Goal: Task Accomplishment & Management: Complete application form

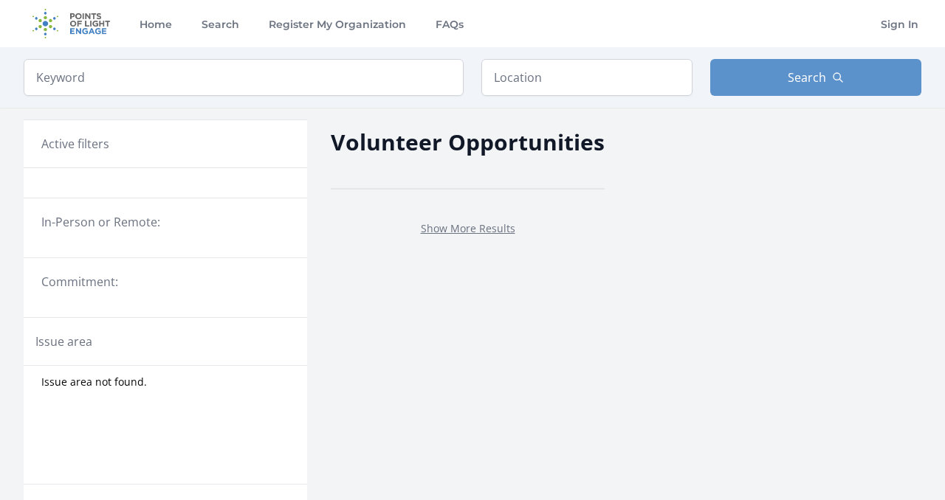
click at [69, 230] on legend "In-Person or Remote:" at bounding box center [165, 222] width 248 height 18
click at [346, 82] on input "search" at bounding box center [244, 77] width 440 height 37
click at [602, 80] on input "text" at bounding box center [586, 77] width 211 height 37
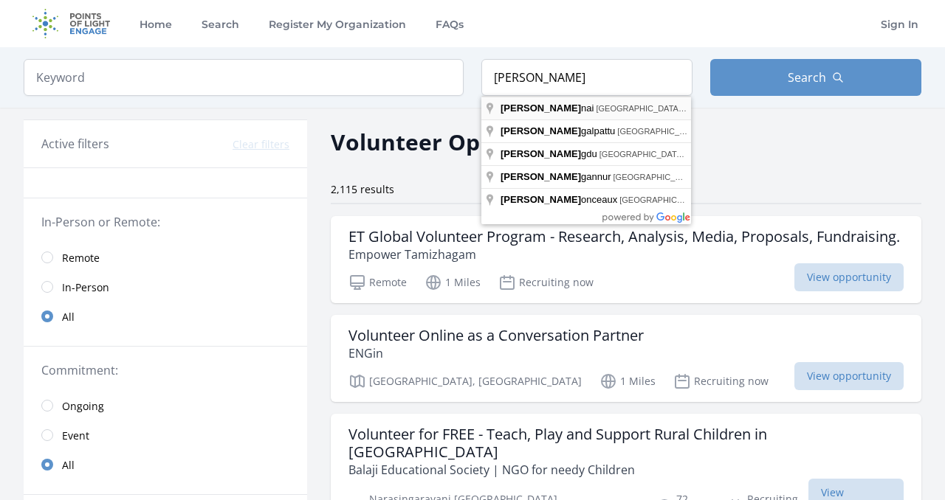
type input "[GEOGRAPHIC_DATA], [GEOGRAPHIC_DATA], [GEOGRAPHIC_DATA]"
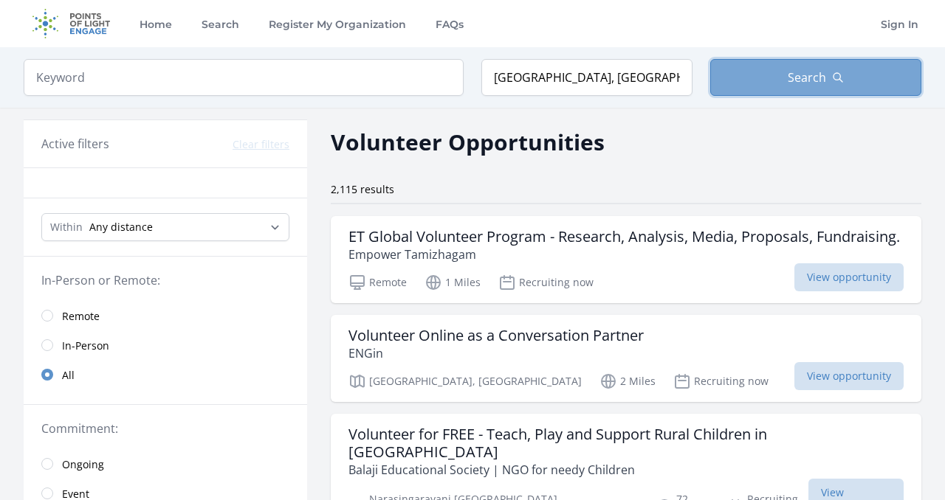
click at [775, 82] on button "Search" at bounding box center [815, 77] width 211 height 37
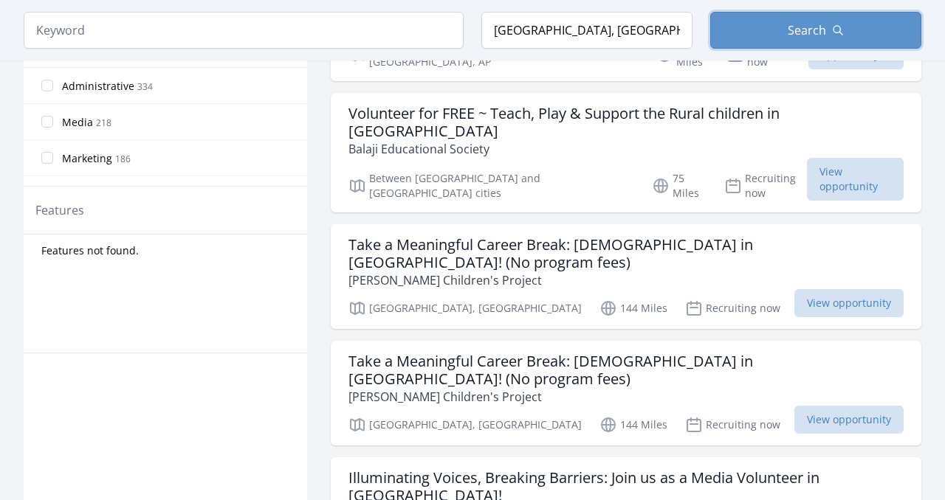
scroll to position [702, 0]
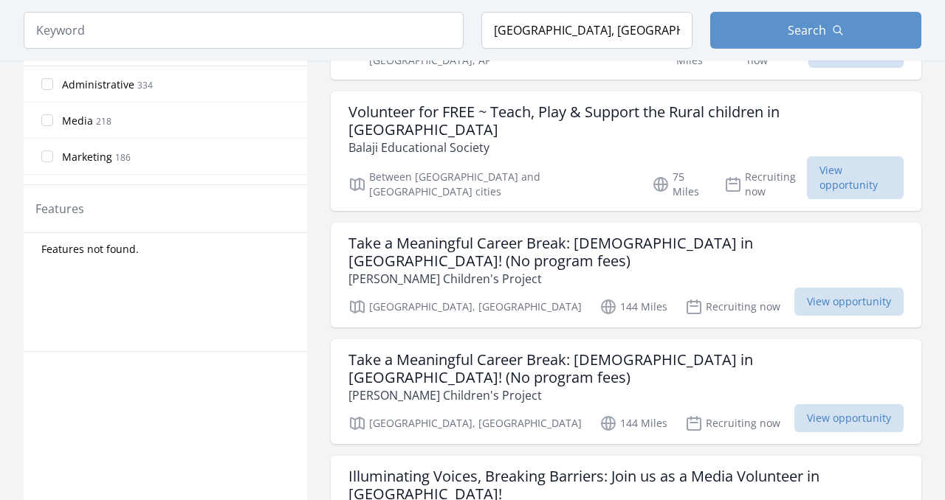
click at [568, 340] on div "Take a Meaningful Career Break: Volunteer in India! (No program fees) Shanti Bh…" at bounding box center [626, 392] width 590 height 105
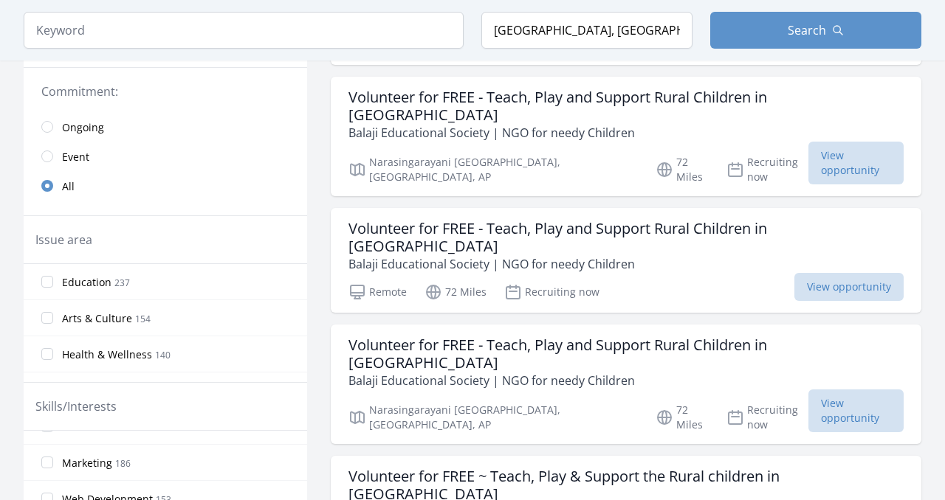
scroll to position [0, 0]
click at [47, 356] on input "Health & Wellness 140" at bounding box center [47, 354] width 12 height 12
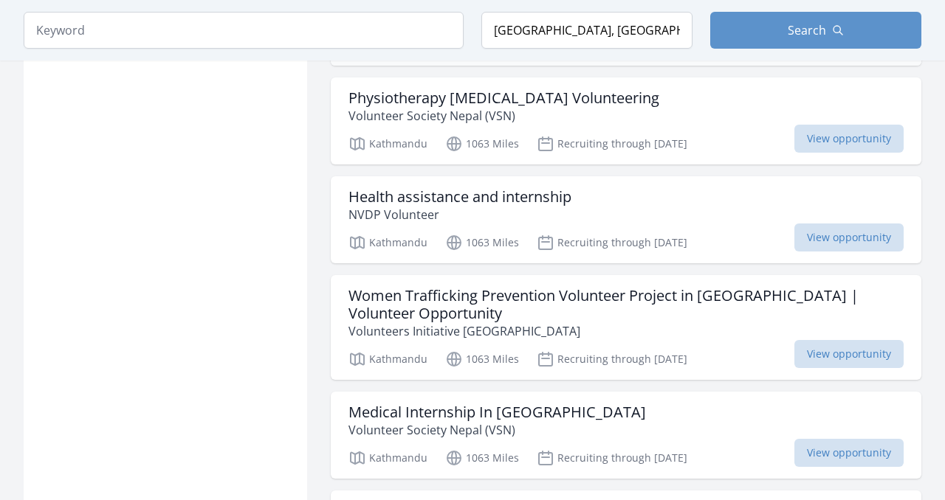
scroll to position [1181, 0]
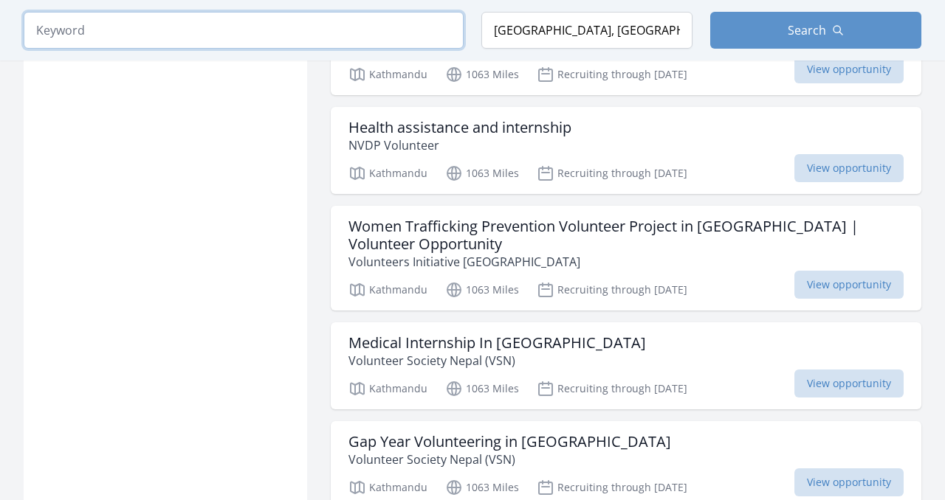
click at [305, 32] on input "search" at bounding box center [244, 30] width 440 height 37
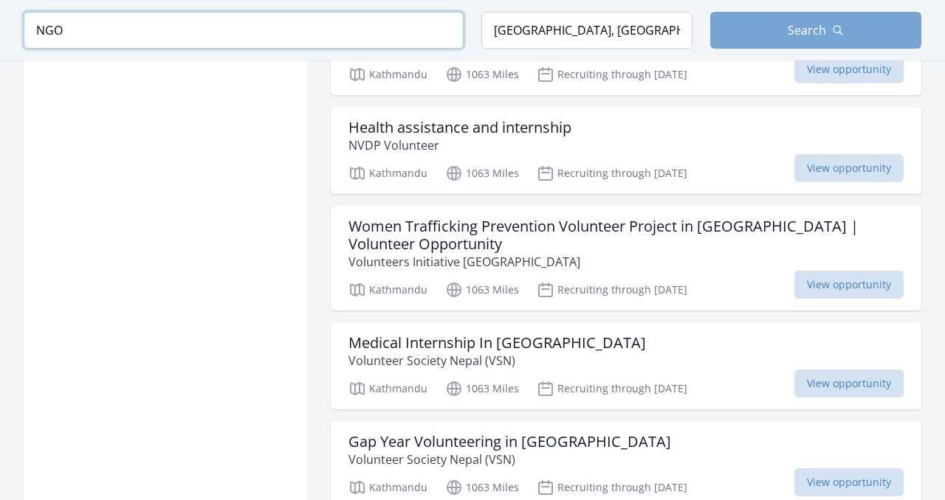
type input "NGO"
click at [828, 19] on button "Search" at bounding box center [815, 30] width 211 height 37
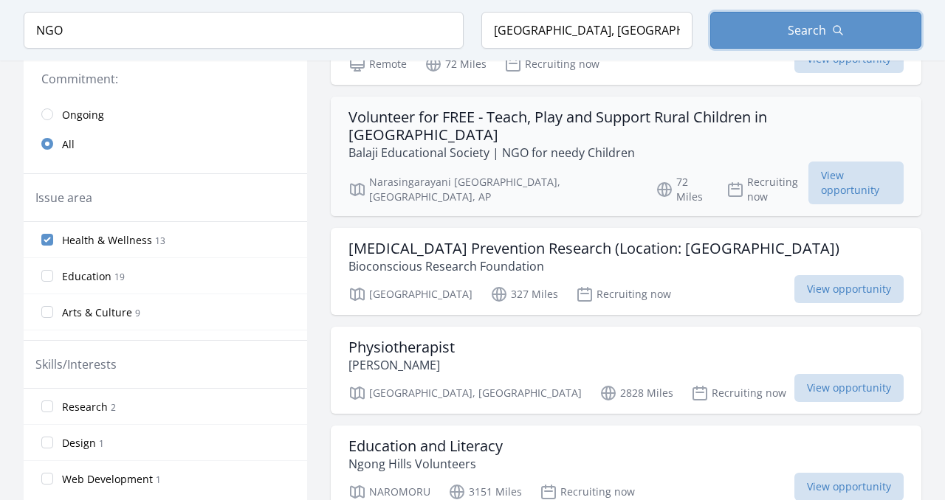
scroll to position [356, 0]
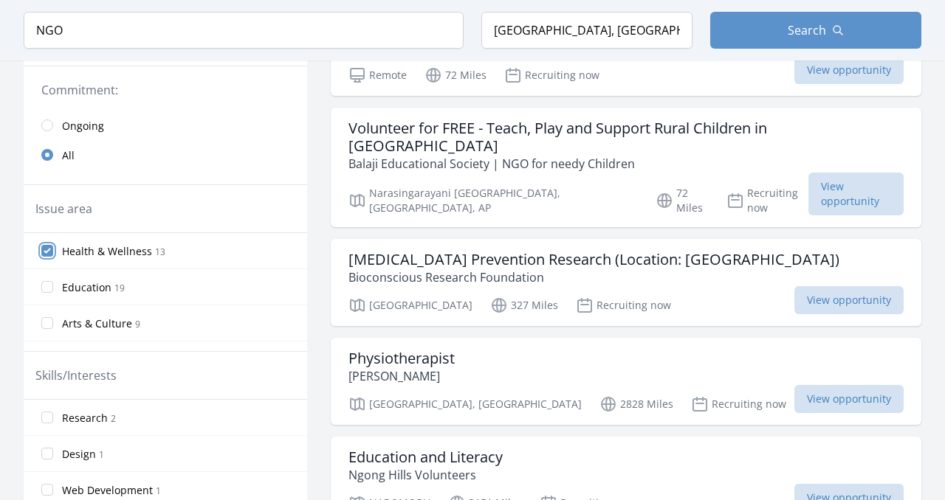
click at [50, 250] on input "Health & Wellness 13" at bounding box center [47, 251] width 12 height 12
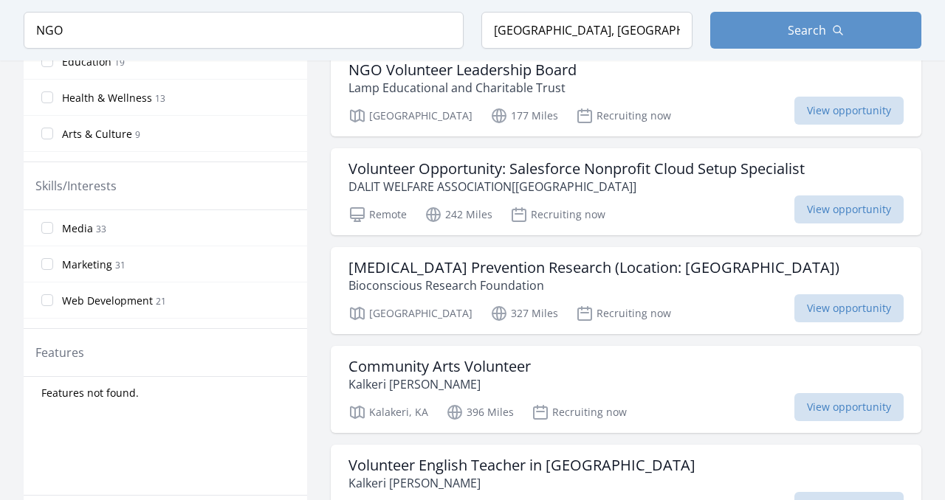
scroll to position [548, 0]
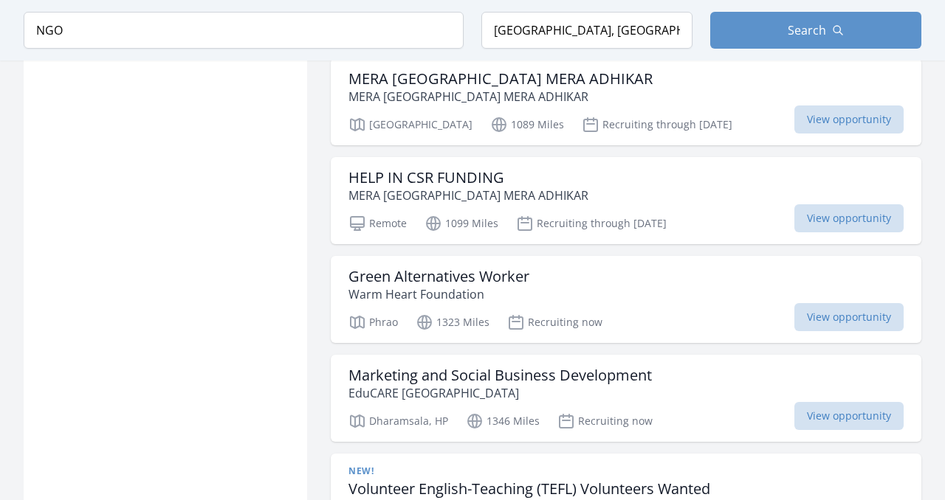
scroll to position [2461, 0]
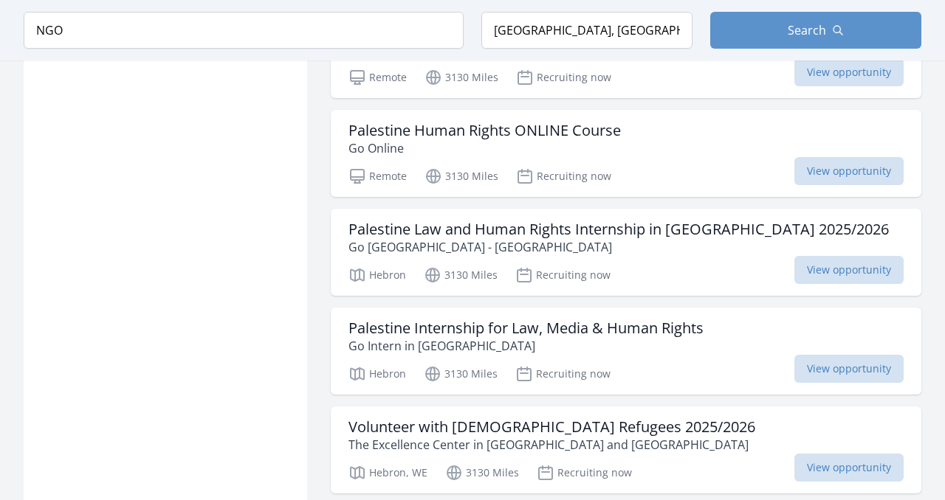
scroll to position [1802, 0]
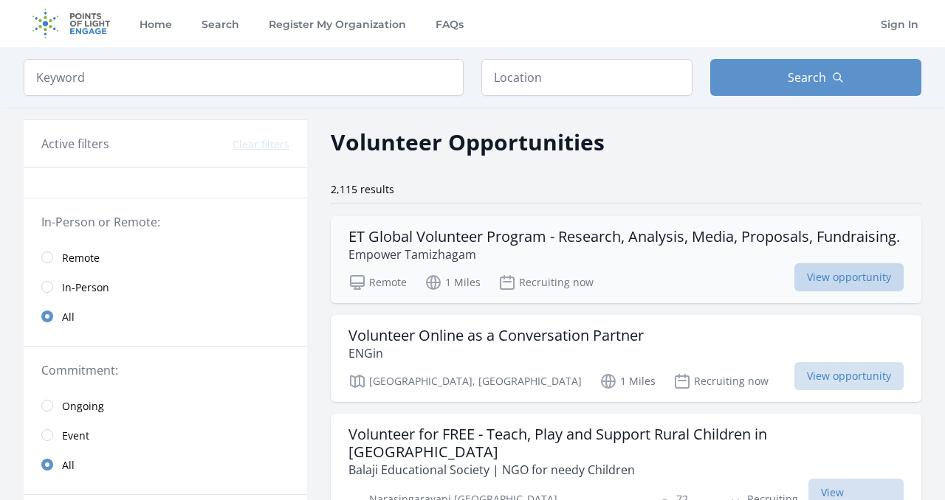
click at [866, 292] on span "View opportunity" at bounding box center [848, 277] width 109 height 28
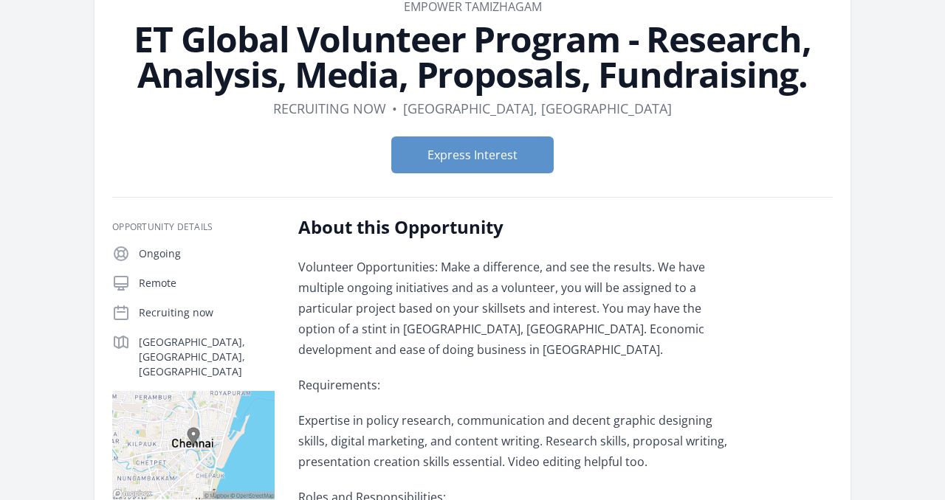
scroll to position [85, 0]
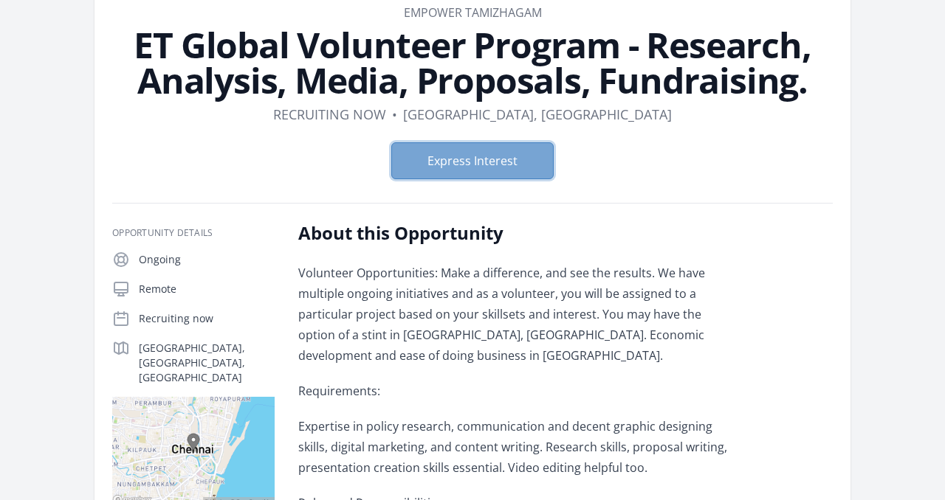
click at [502, 164] on button "Express Interest" at bounding box center [472, 160] width 162 height 37
